Goal: Task Accomplishment & Management: Complete application form

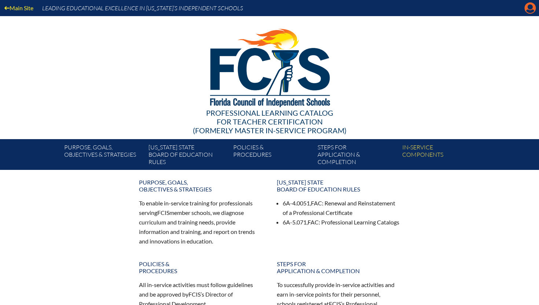
click at [530, 12] on icon "Manage account" at bounding box center [530, 8] width 12 height 12
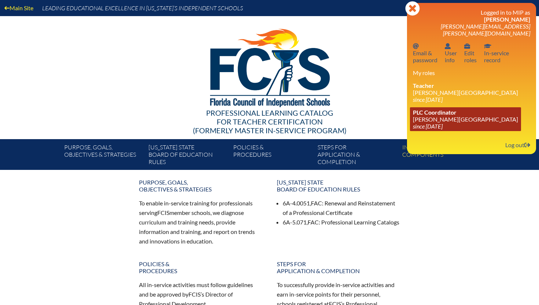
click at [447, 109] on span "PLC Coordinator" at bounding box center [435, 112] width 44 height 7
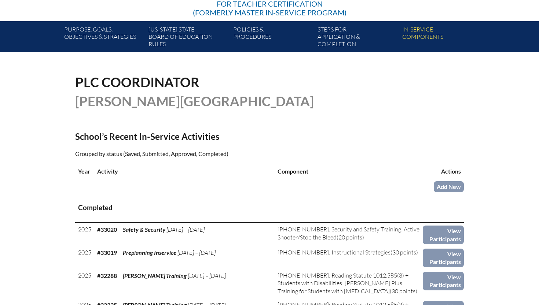
scroll to position [118, 0]
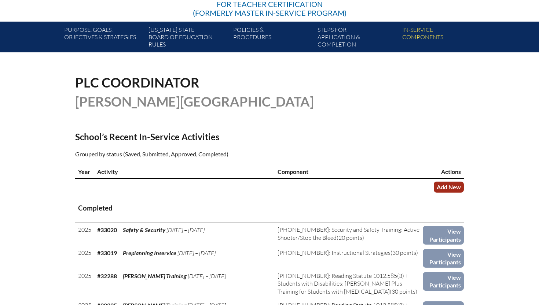
click at [445, 186] on link "Add New" at bounding box center [449, 187] width 30 height 11
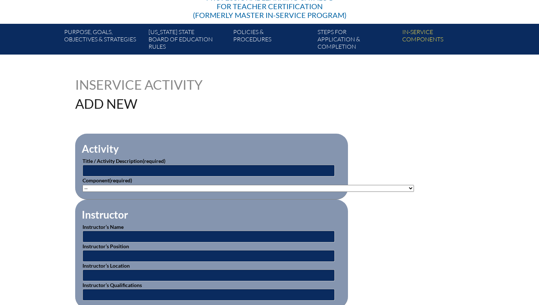
scroll to position [115, 0]
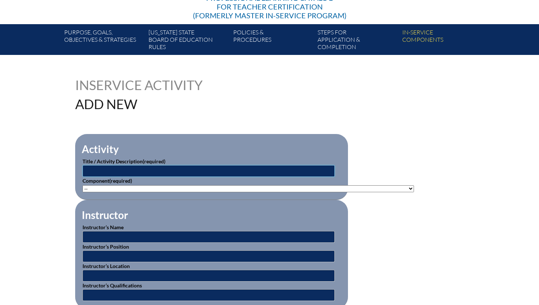
click at [115, 168] on input "text" at bounding box center [208, 171] width 252 height 12
type input "Number Sense"
click at [141, 188] on select"]"] "-- 1-000-001: Appropriate Art Activities 1-000-002: Concept and Art Process for…" at bounding box center [247, 188] width 331 height 7
select select"]"] "20378"
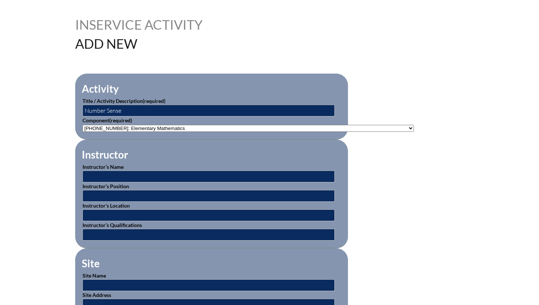
scroll to position [176, 0]
click at [141, 174] on input "text" at bounding box center [208, 176] width 252 height 12
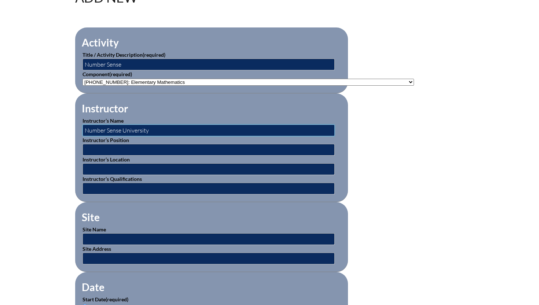
scroll to position [241, 0]
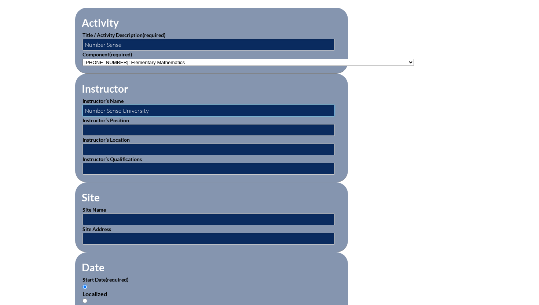
type input "Number Sense University"
click at [128, 219] on input "text" at bounding box center [208, 220] width 252 height 12
type input "Online"
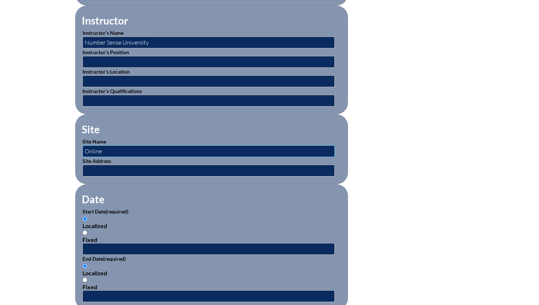
scroll to position [325, 0]
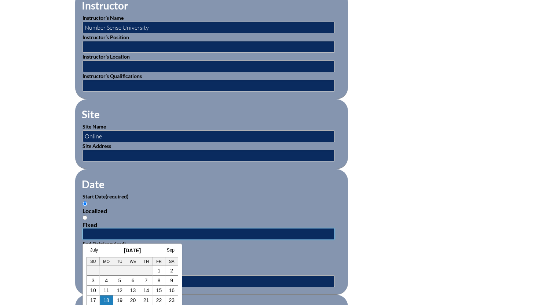
click at [133, 234] on input "text" at bounding box center [208, 234] width 252 height 12
click at [93, 250] on link "July" at bounding box center [94, 250] width 8 height 5
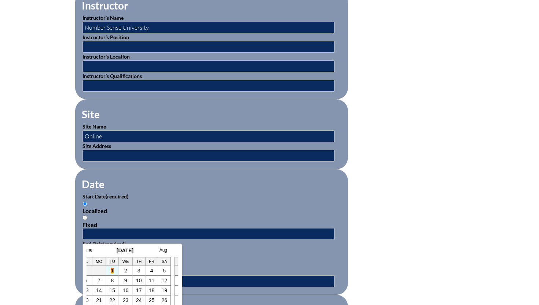
click at [112, 269] on link "1" at bounding box center [112, 271] width 3 height 6
type input "2025-07-01 7:15 AM"
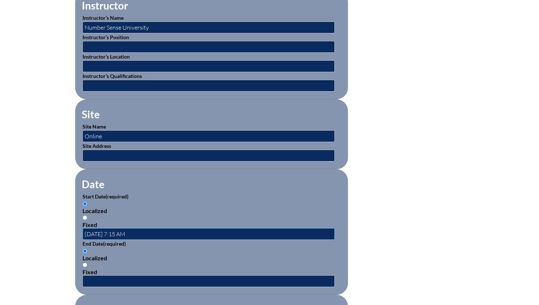
scroll to position [0, 0]
click at [107, 280] on input "text" at bounding box center [208, 282] width 252 height 12
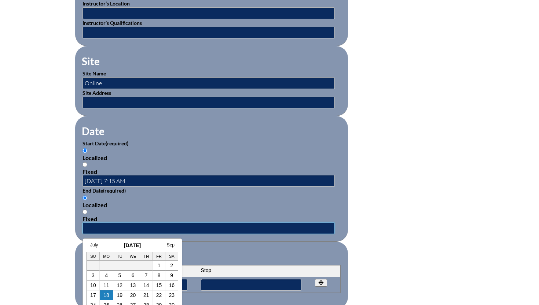
scroll to position [380, 0]
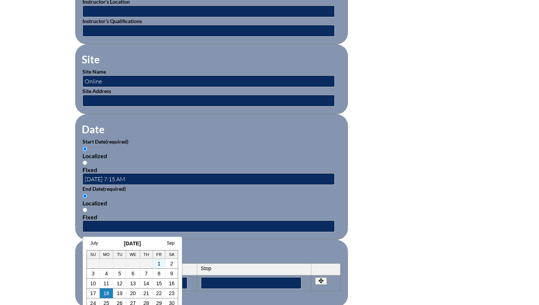
click at [161, 261] on td "1" at bounding box center [159, 264] width 13 height 10
click at [161, 263] on td "1" at bounding box center [159, 264] width 13 height 10
click at [152, 263] on td at bounding box center [146, 264] width 13 height 10
click at [161, 265] on td "1" at bounding box center [159, 264] width 13 height 10
click at [159, 264] on link "1" at bounding box center [159, 264] width 3 height 6
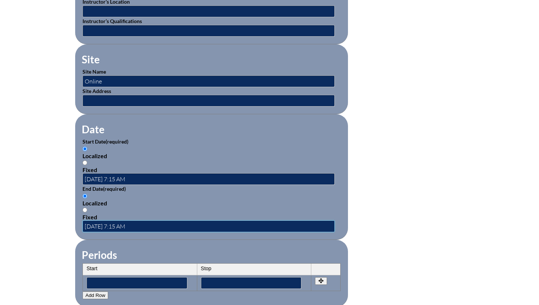
click at [106, 226] on input "2025-08-01 7:15 AM" at bounding box center [208, 227] width 252 height 12
click at [145, 227] on input "2025-07-01 7:15 AM" at bounding box center [208, 227] width 252 height 12
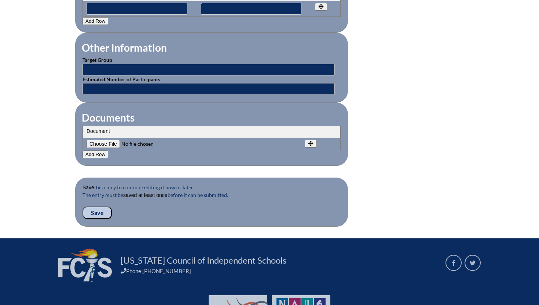
scroll to position [681, 0]
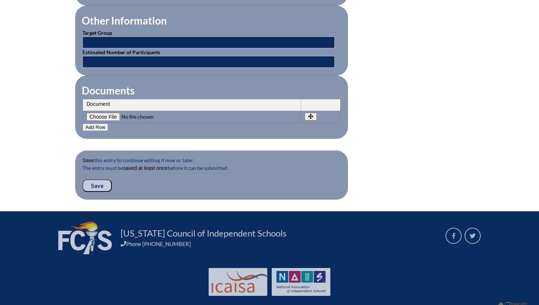
type input "2025-07-01 7:15 AM"
click at [100, 187] on input "Save" at bounding box center [96, 186] width 29 height 12
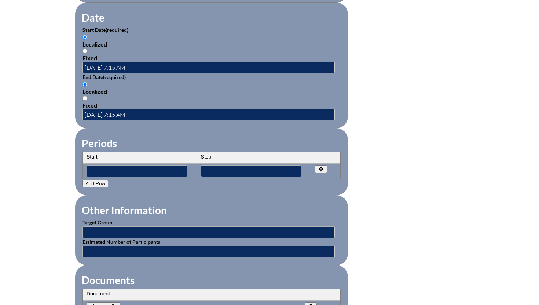
scroll to position [670, 0]
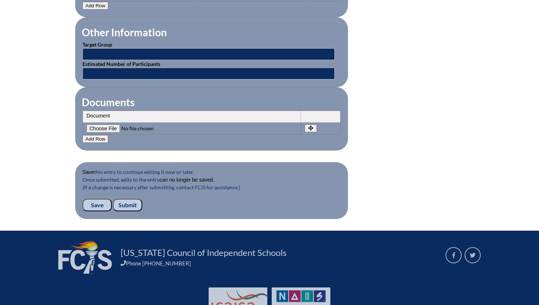
click at [122, 203] on input "Submit" at bounding box center [127, 205] width 29 height 12
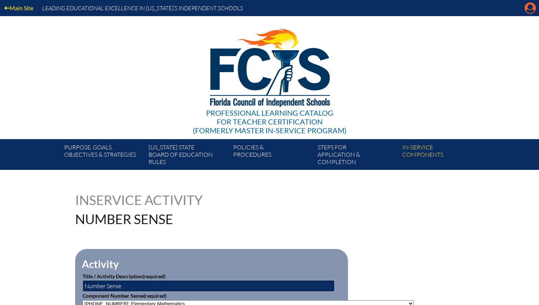
click at [531, 7] on icon "Manage account" at bounding box center [530, 8] width 12 height 12
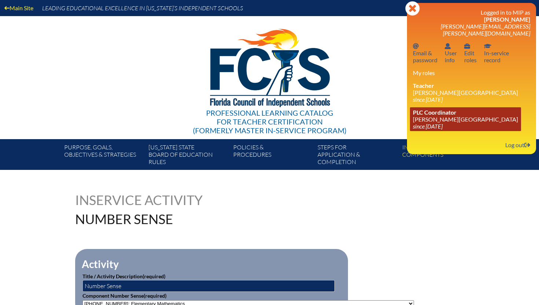
click at [436, 117] on link "PLC Coordinator [PERSON_NAME][GEOGRAPHIC_DATA] since [DATE]" at bounding box center [465, 119] width 111 height 24
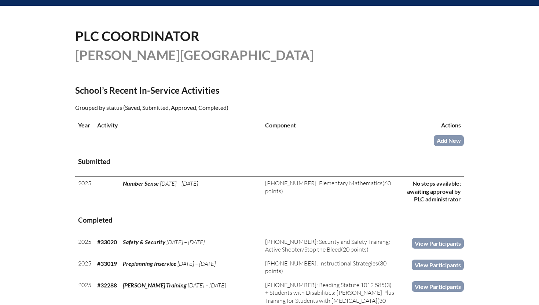
scroll to position [163, 0]
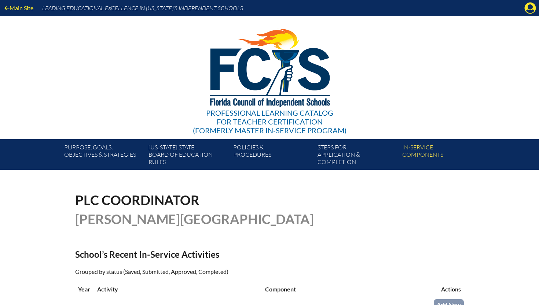
scroll to position [163, 0]
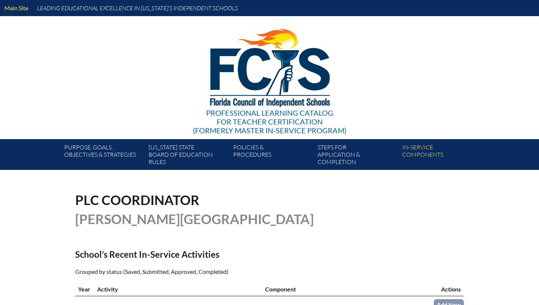
scroll to position [163, 0]
